Goal: Check status: Check status

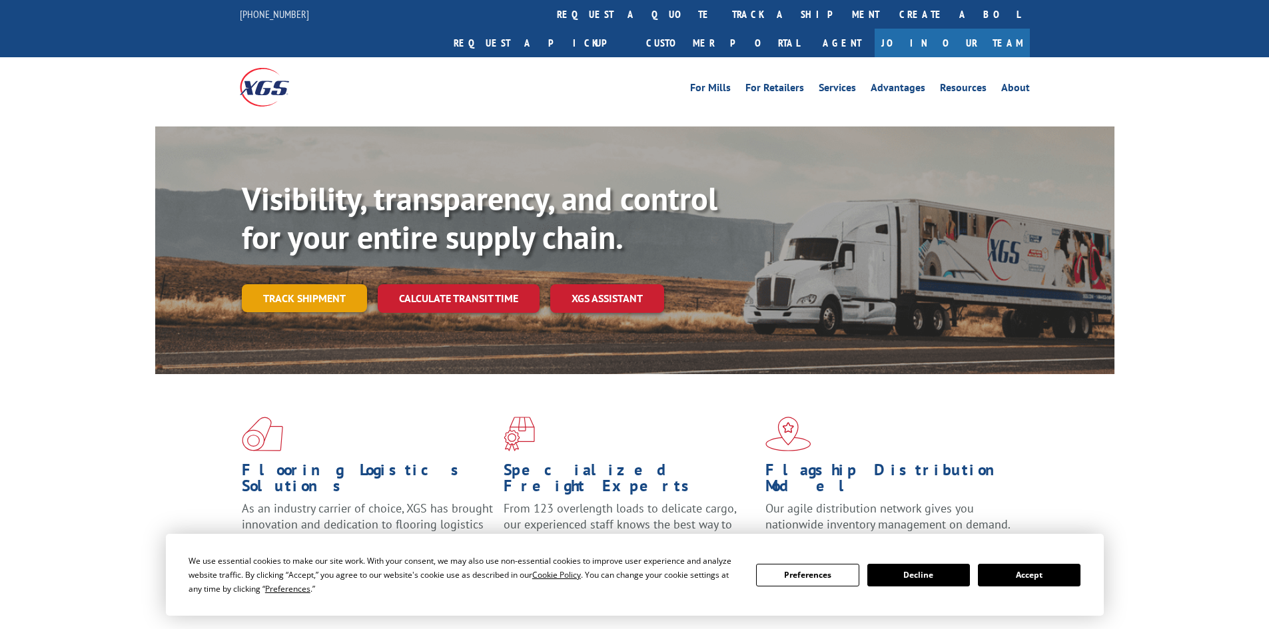
click at [317, 284] on link "Track shipment" at bounding box center [304, 298] width 125 height 28
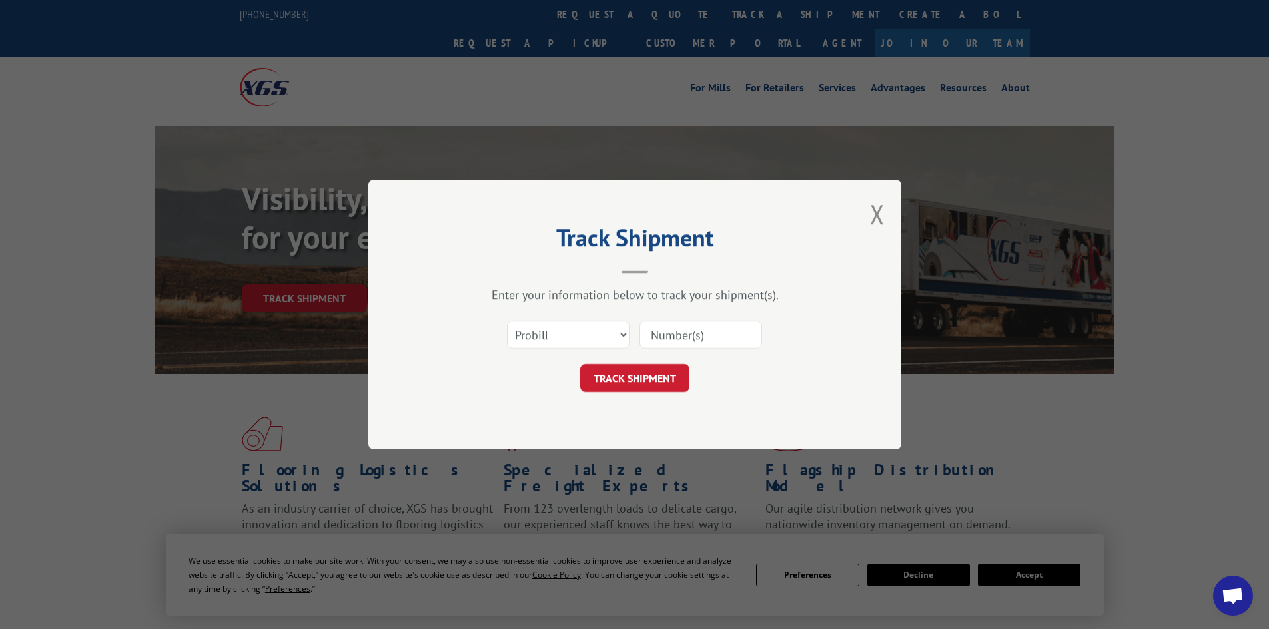
click at [661, 340] on input at bounding box center [700, 335] width 123 height 28
type input "2556391"
click button "TRACK SHIPMENT" at bounding box center [634, 378] width 109 height 28
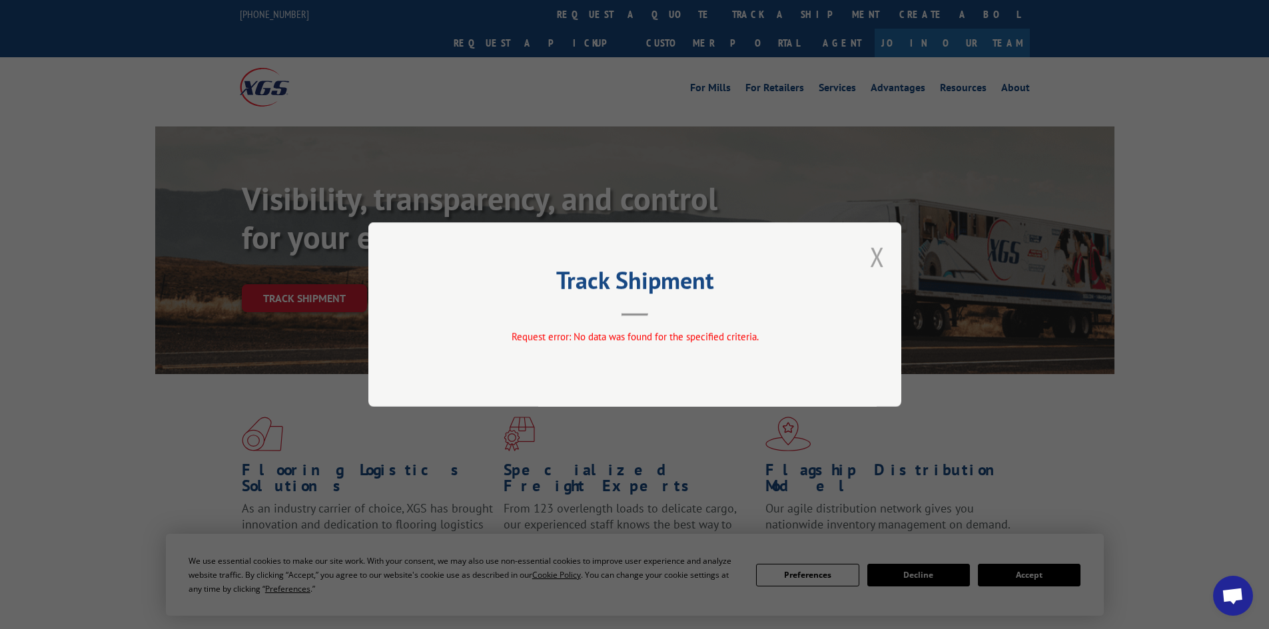
click at [872, 262] on button "Close modal" at bounding box center [877, 256] width 15 height 35
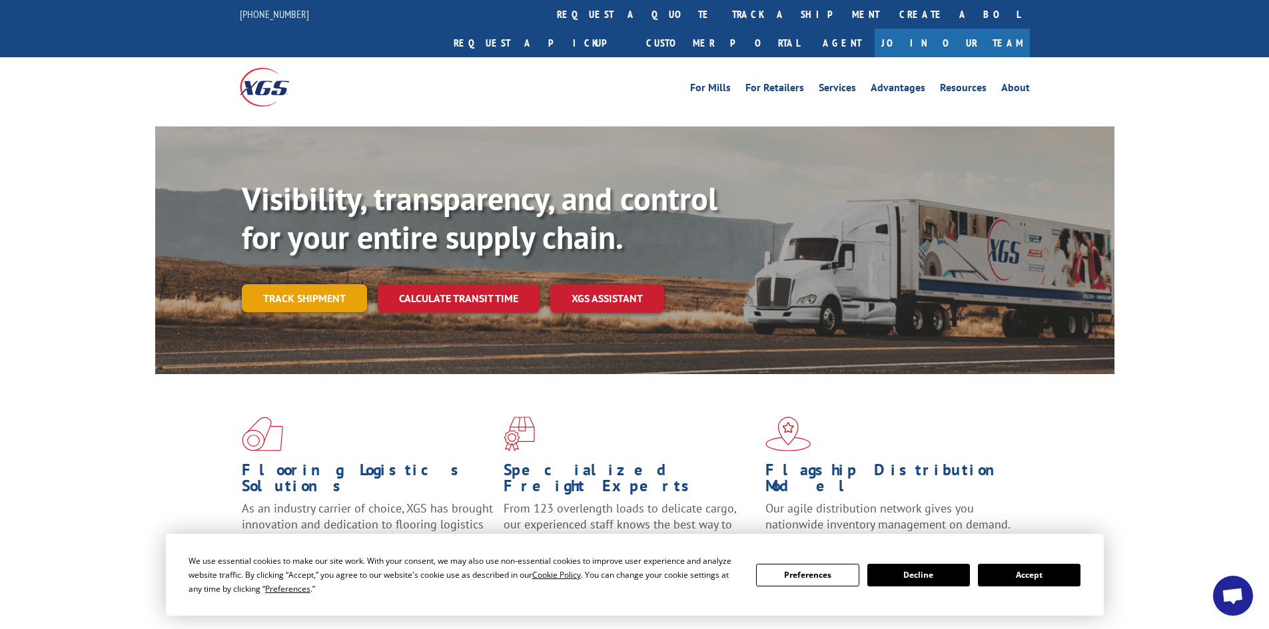
click at [314, 284] on link "Track shipment" at bounding box center [304, 298] width 125 height 28
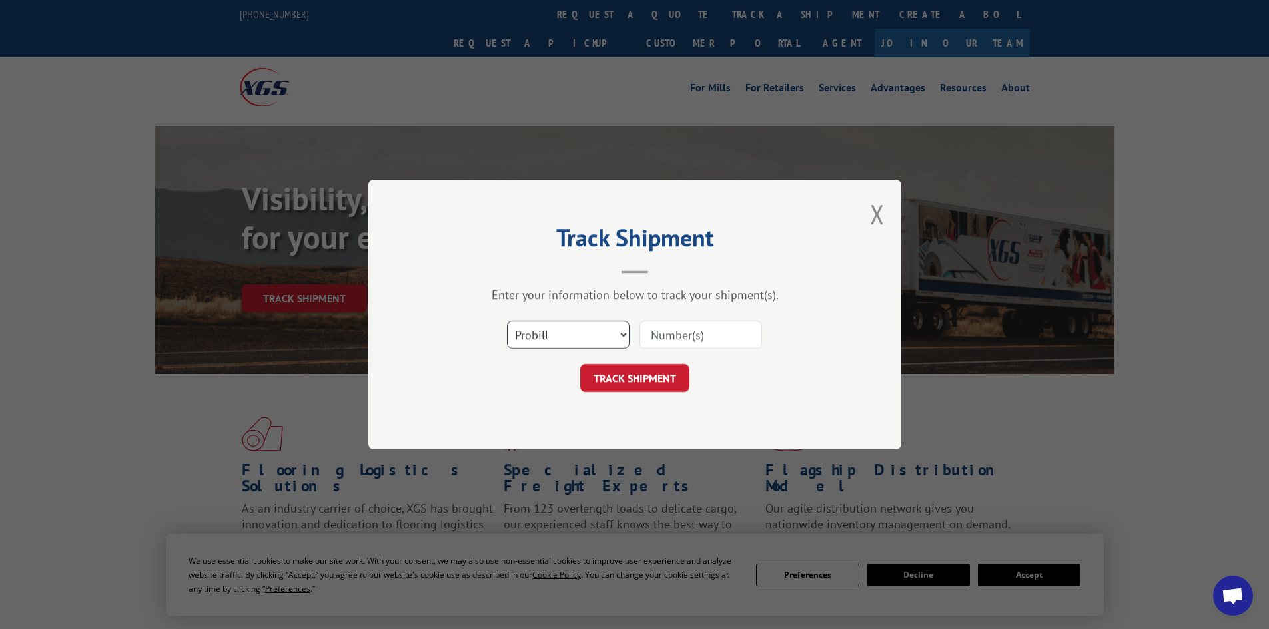
click at [592, 343] on select "Select category... Probill BOL PO" at bounding box center [568, 335] width 123 height 28
select select "bol"
click at [507, 321] on select "Select category... Probill BOL PO" at bounding box center [568, 335] width 123 height 28
click at [674, 329] on input at bounding box center [700, 335] width 123 height 28
type input "2556391"
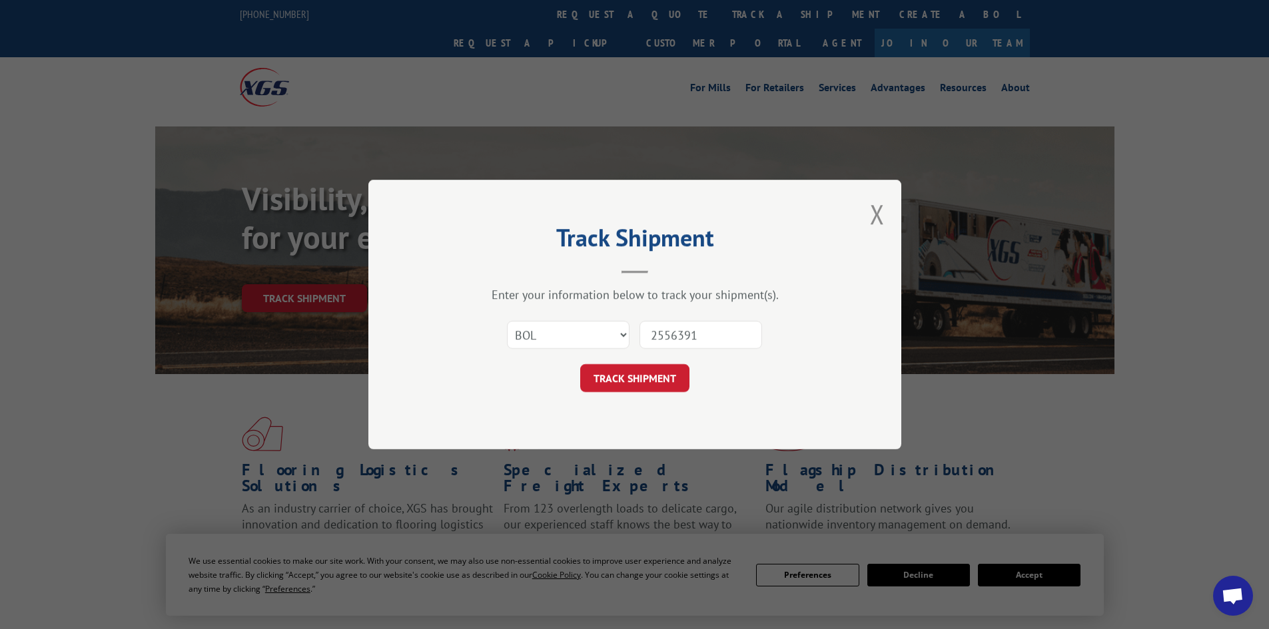
click button "TRACK SHIPMENT" at bounding box center [634, 378] width 109 height 28
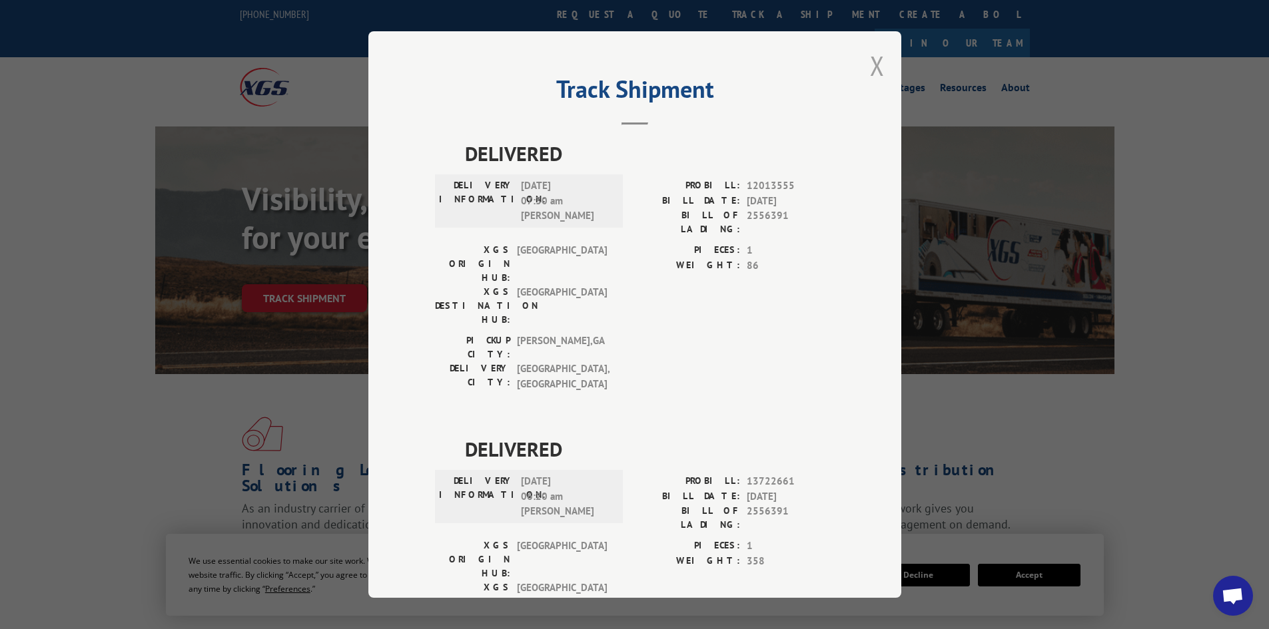
click at [870, 65] on button "Close modal" at bounding box center [877, 65] width 15 height 35
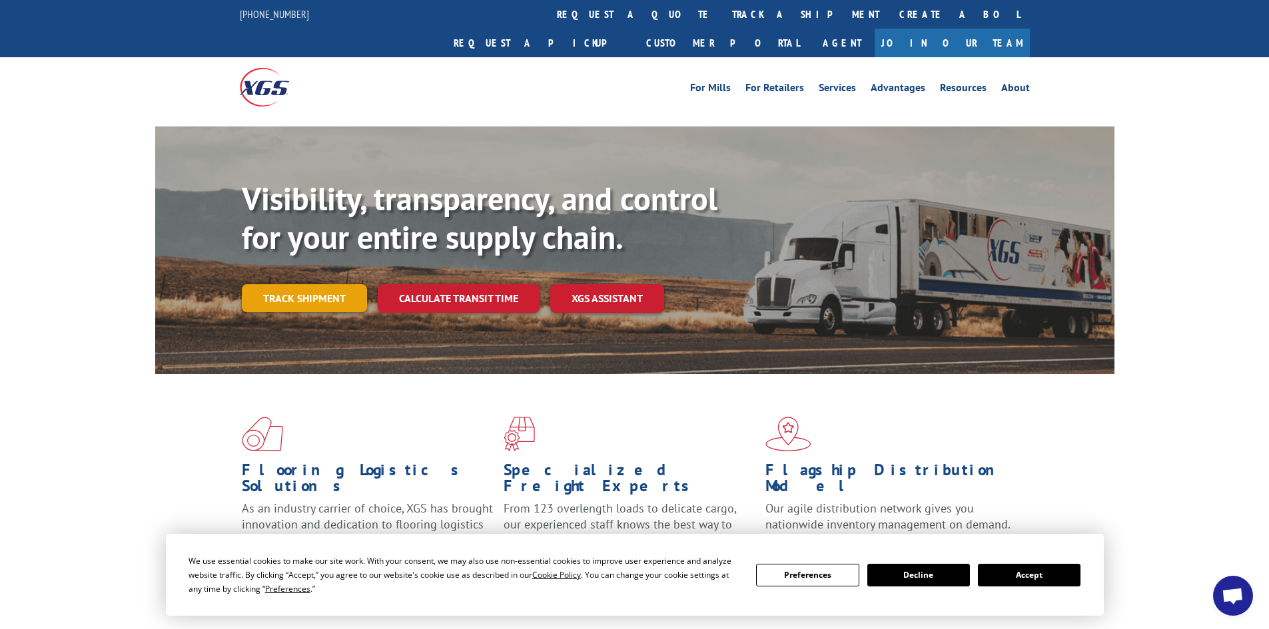
click at [302, 284] on link "Track shipment" at bounding box center [304, 298] width 125 height 28
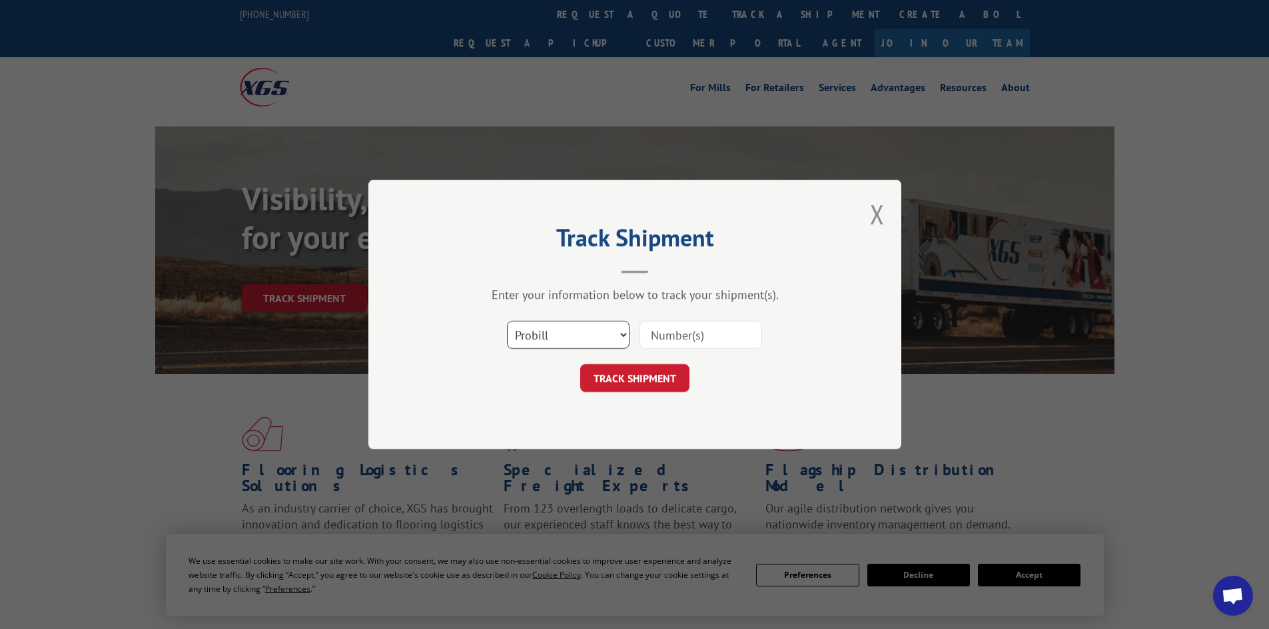
click at [538, 332] on select "Select category... Probill BOL PO" at bounding box center [568, 335] width 123 height 28
select select "bol"
click at [507, 321] on select "Select category... Probill BOL PO" at bounding box center [568, 335] width 123 height 28
click at [711, 325] on input at bounding box center [700, 335] width 123 height 28
type input "2556405"
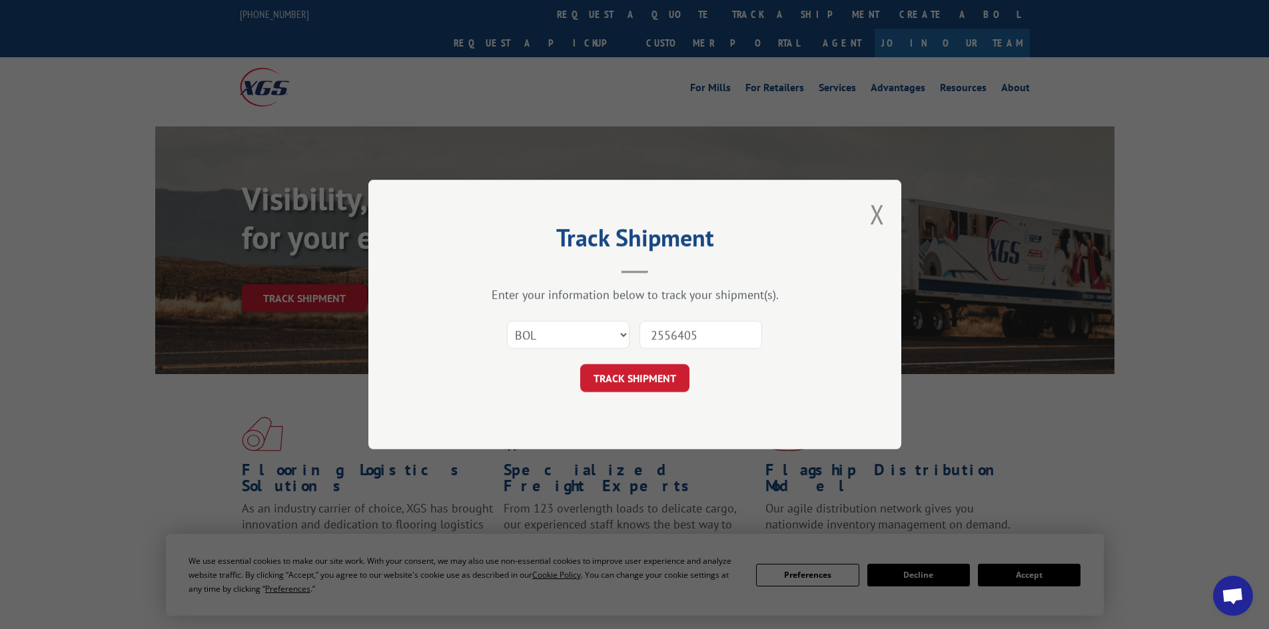
click button "TRACK SHIPMENT" at bounding box center [634, 378] width 109 height 28
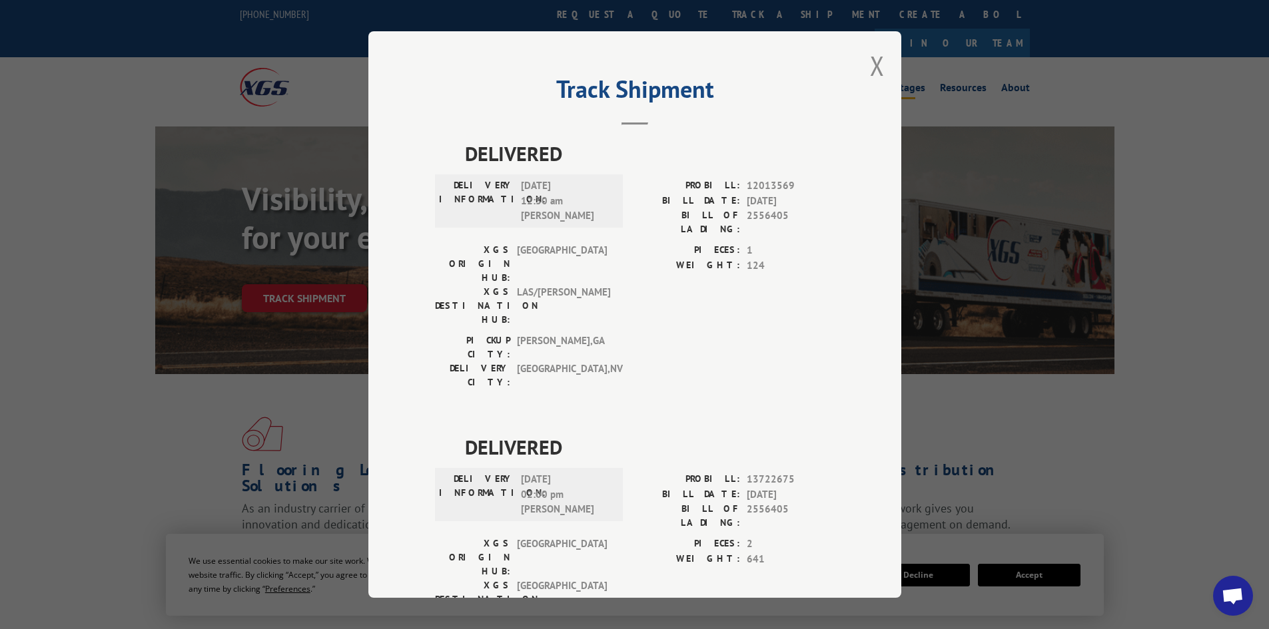
click at [870, 67] on button "Close modal" at bounding box center [877, 65] width 15 height 35
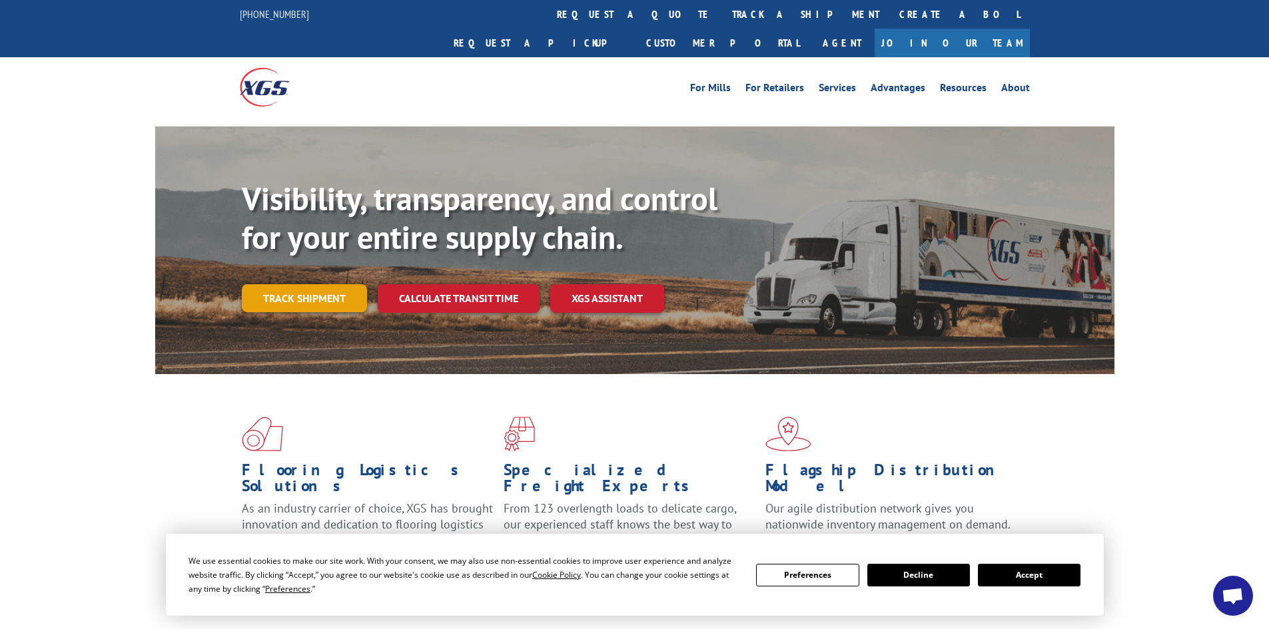
click at [311, 284] on link "Track shipment" at bounding box center [304, 298] width 125 height 28
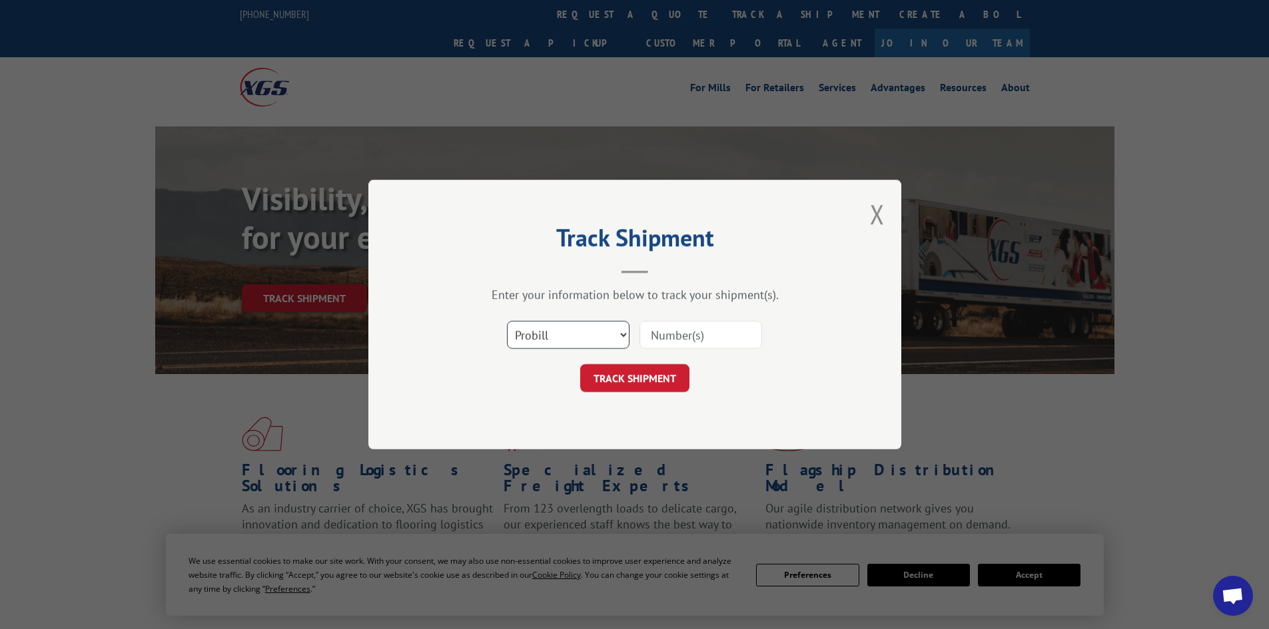
click at [577, 336] on select "Select category... Probill BOL PO" at bounding box center [568, 335] width 123 height 28
select select "bol"
click at [507, 321] on select "Select category... Probill BOL PO" at bounding box center [568, 335] width 123 height 28
click at [669, 314] on div "Select category... Probill BOL PO" at bounding box center [635, 335] width 400 height 44
click at [657, 336] on input at bounding box center [700, 335] width 123 height 28
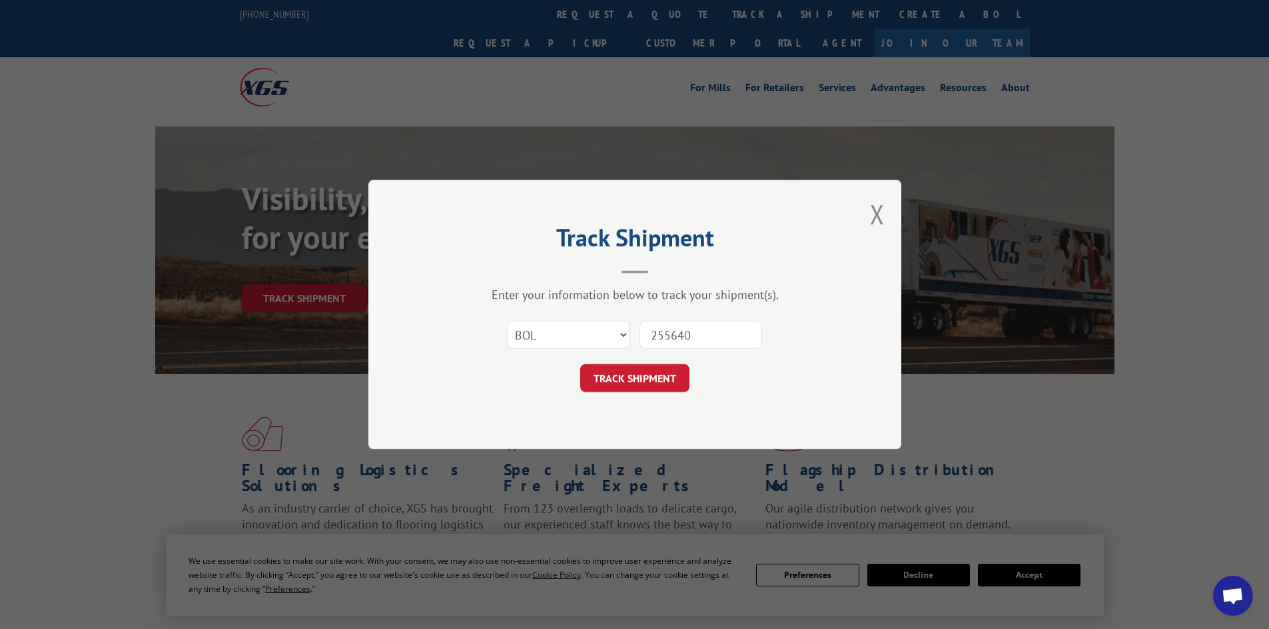
type input "2556408"
click button "TRACK SHIPMENT" at bounding box center [634, 378] width 109 height 28
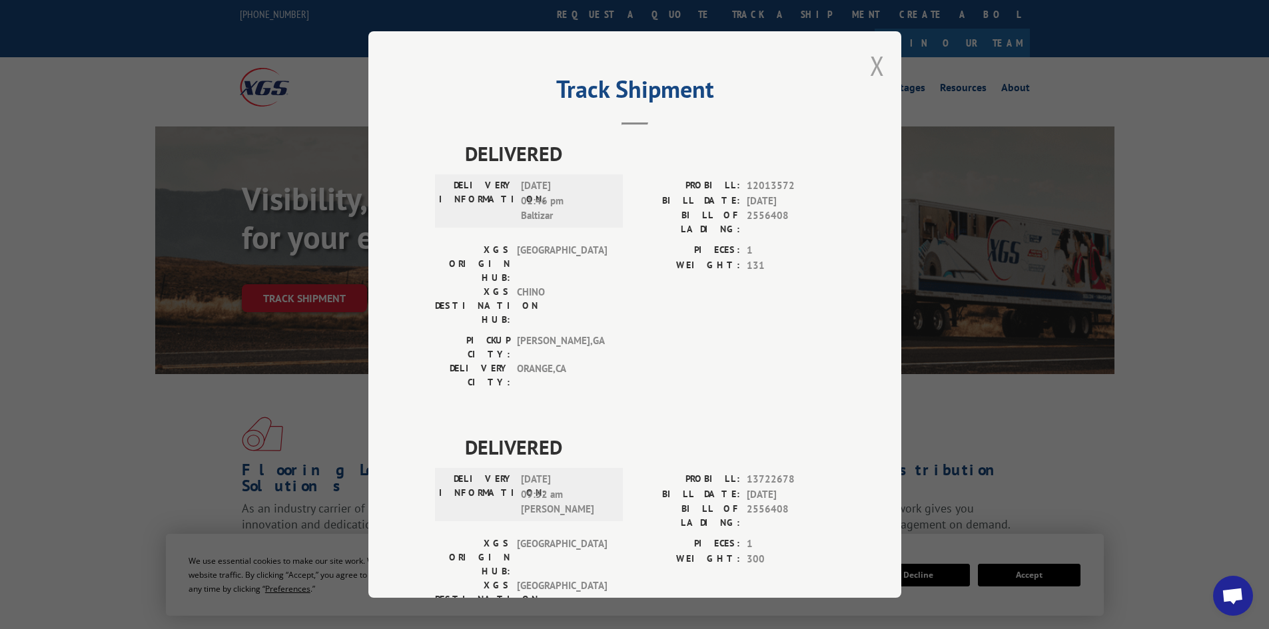
click at [870, 66] on button "Close modal" at bounding box center [877, 65] width 15 height 35
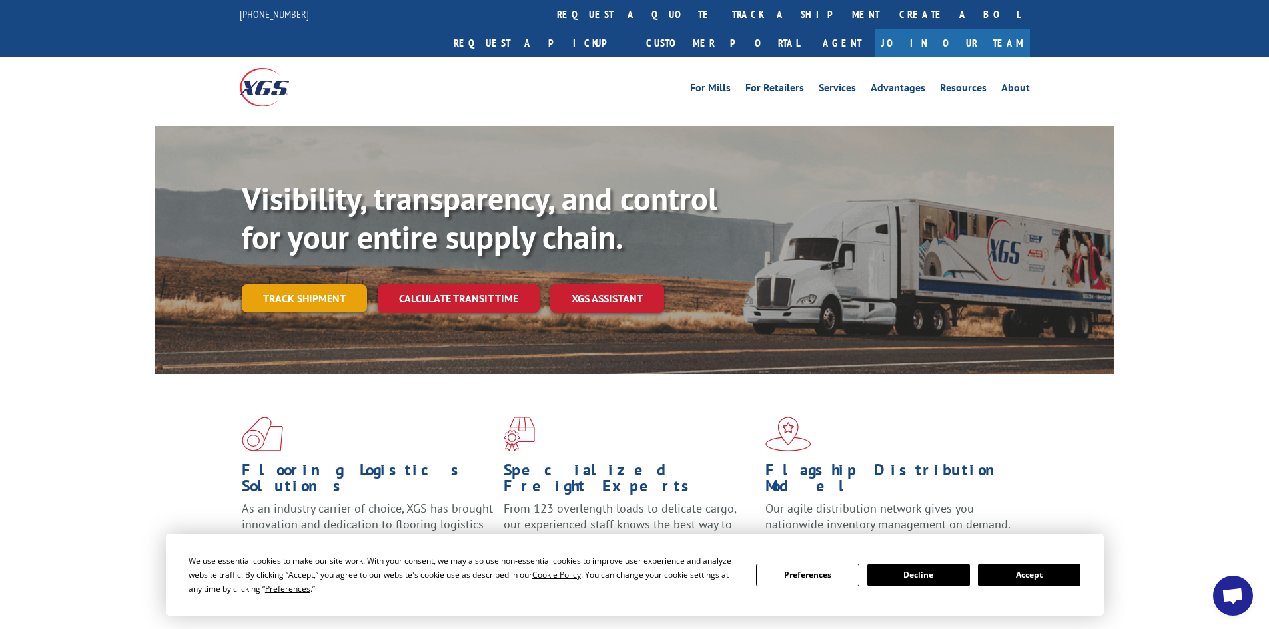
click at [346, 284] on link "Track shipment" at bounding box center [304, 298] width 125 height 28
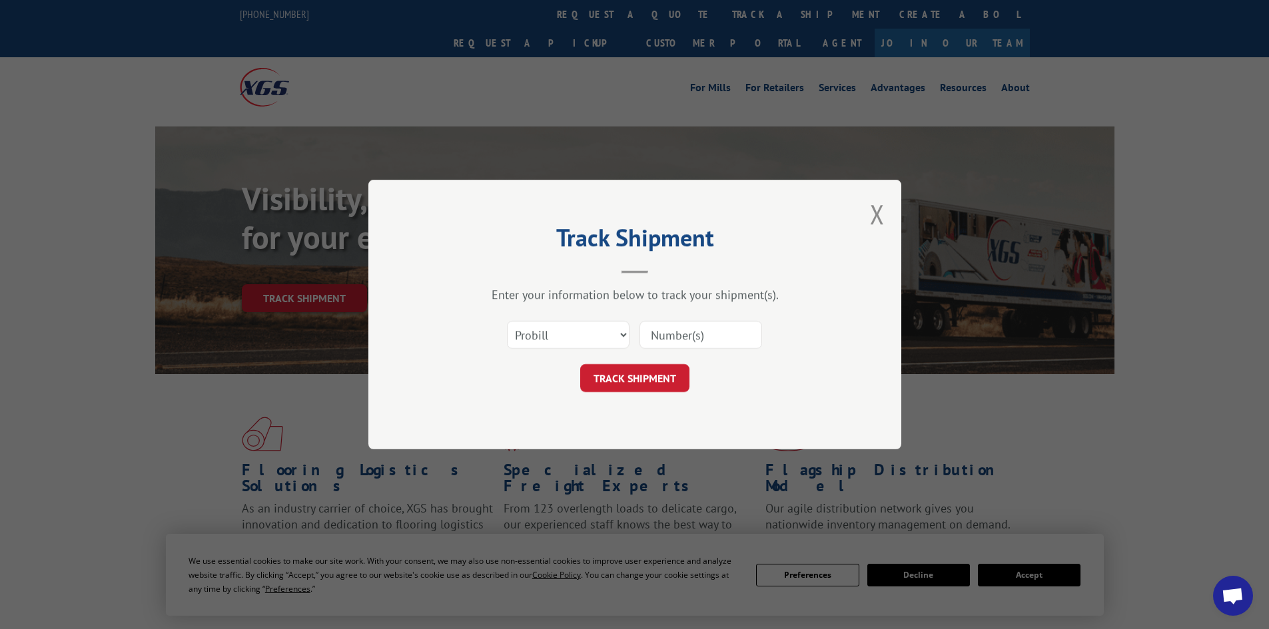
click at [669, 331] on input at bounding box center [700, 335] width 123 height 28
type input "2556408"
click button "TRACK SHIPMENT" at bounding box center [634, 378] width 109 height 28
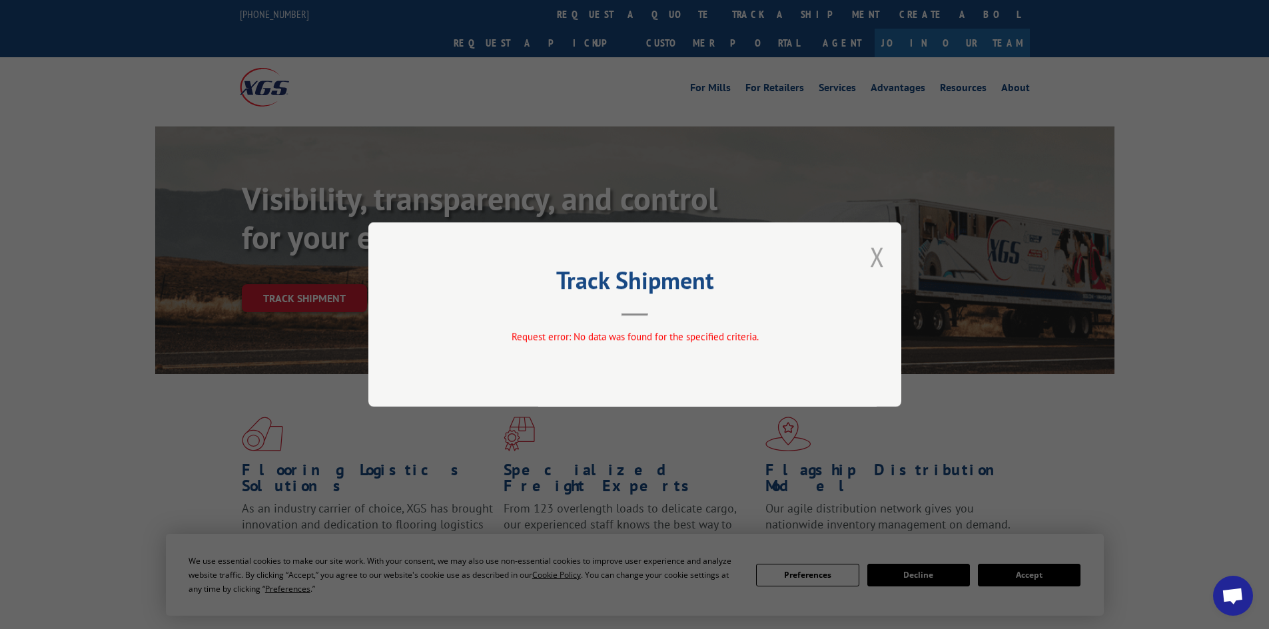
click at [882, 256] on button "Close modal" at bounding box center [877, 256] width 15 height 35
